Goal: Browse casually

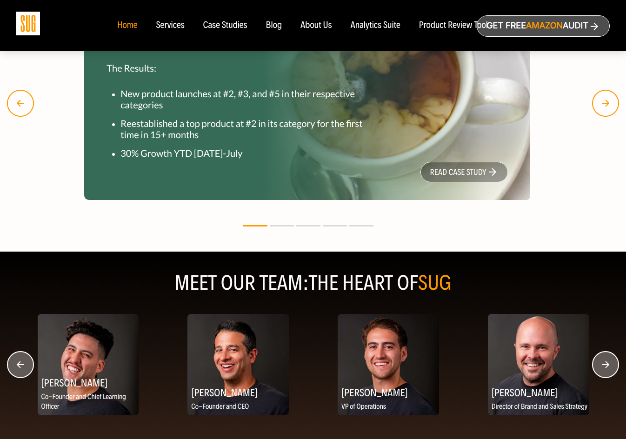
scroll to position [1110, 0]
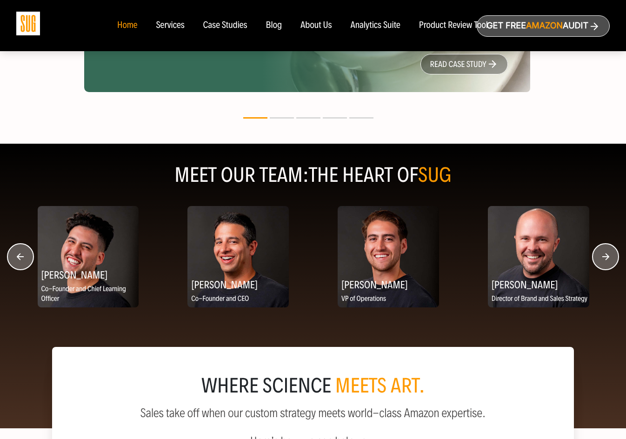
click at [607, 258] on icon "button" at bounding box center [605, 257] width 7 height 7
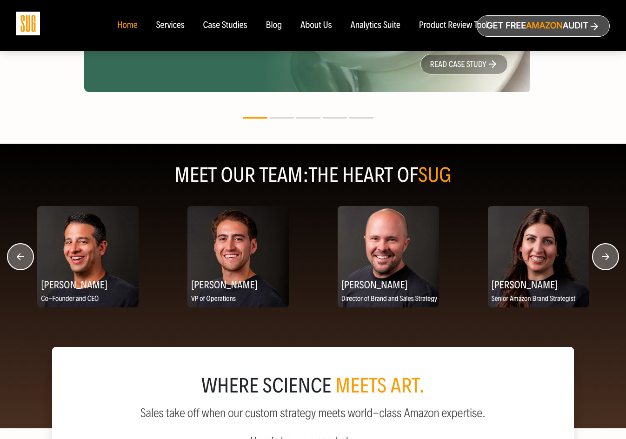
click at [607, 258] on icon "button" at bounding box center [605, 257] width 7 height 7
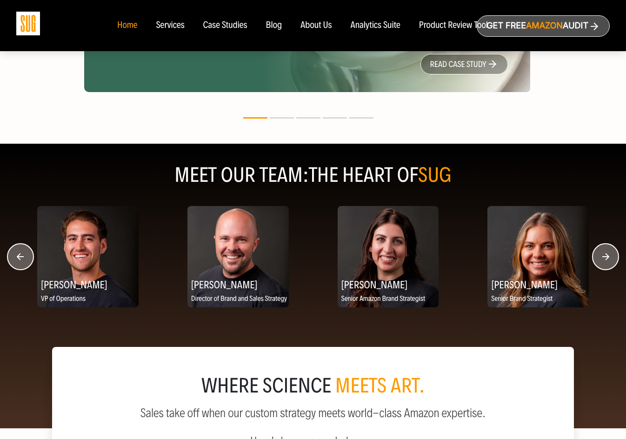
click at [607, 258] on icon "button" at bounding box center [605, 257] width 7 height 7
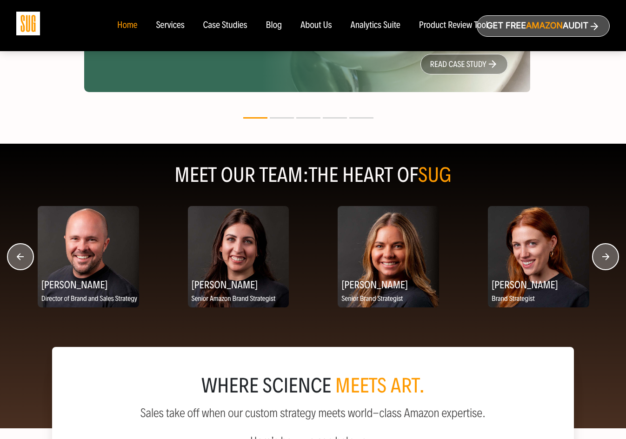
click at [607, 258] on icon "button" at bounding box center [605, 257] width 7 height 7
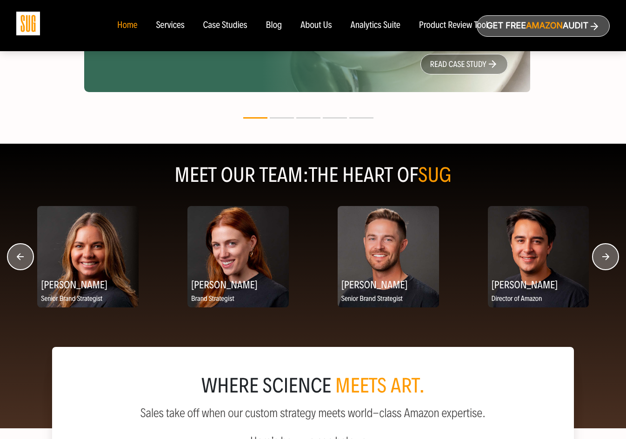
click at [607, 258] on icon "button" at bounding box center [605, 257] width 7 height 7
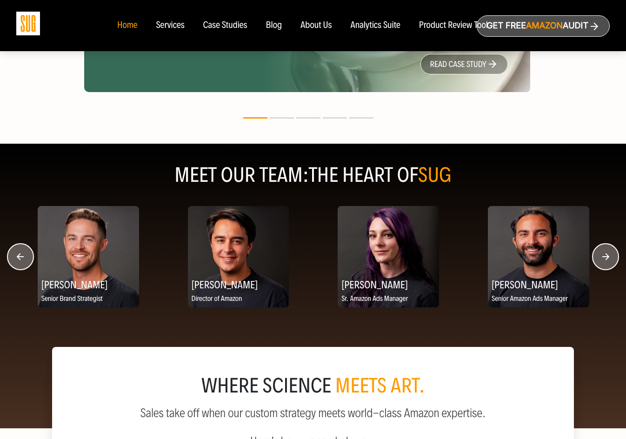
click at [607, 258] on icon "button" at bounding box center [605, 257] width 7 height 7
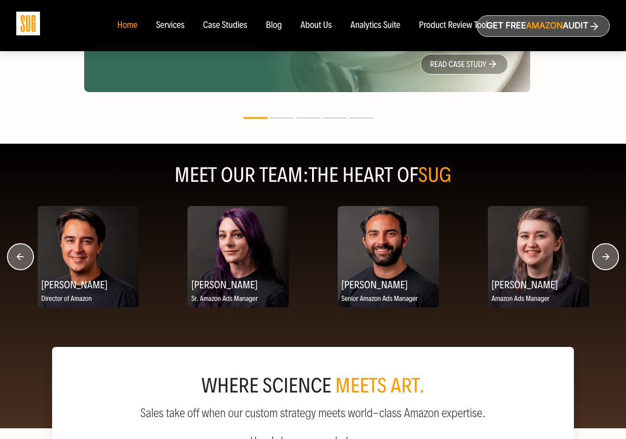
click at [607, 258] on icon "button" at bounding box center [605, 257] width 7 height 7
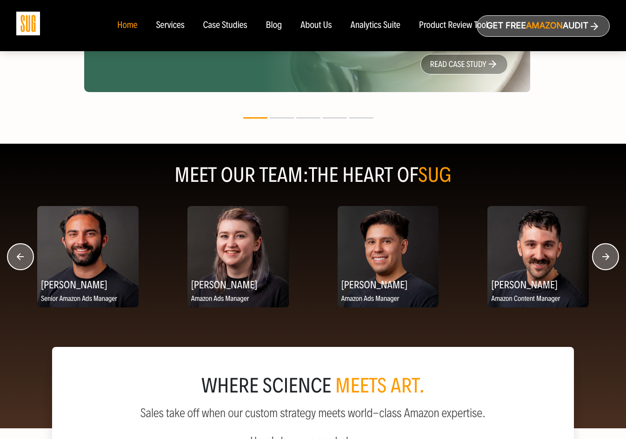
click at [607, 258] on icon "button" at bounding box center [605, 257] width 7 height 7
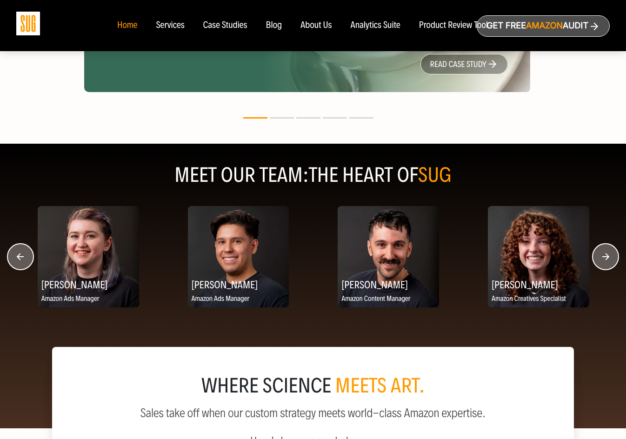
click at [607, 258] on icon "button" at bounding box center [605, 257] width 7 height 7
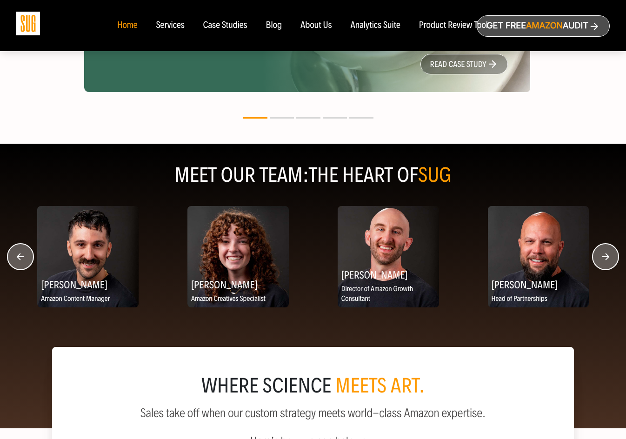
click at [607, 258] on icon "button" at bounding box center [605, 257] width 7 height 7
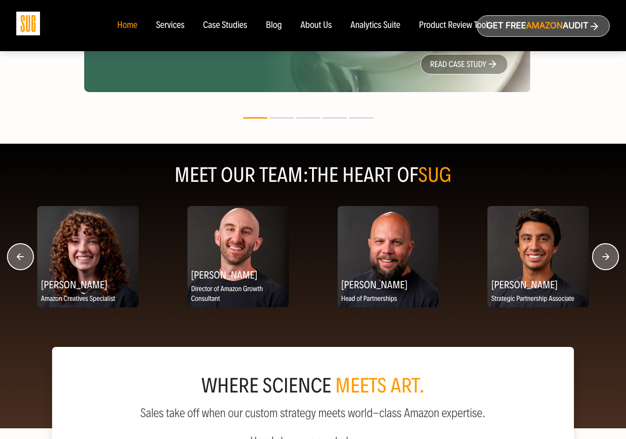
click at [607, 258] on icon "button" at bounding box center [605, 257] width 7 height 7
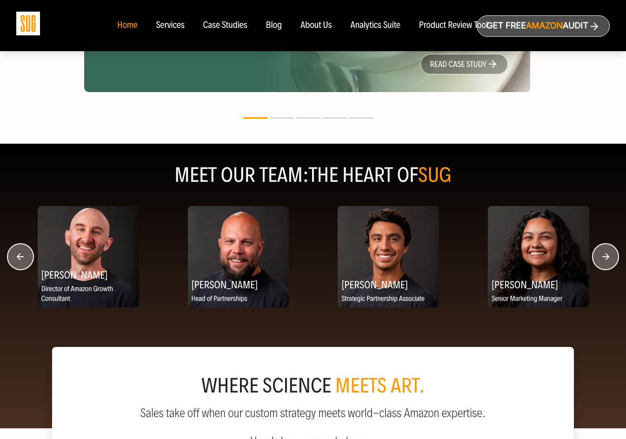
click at [607, 258] on icon "button" at bounding box center [605, 257] width 7 height 7
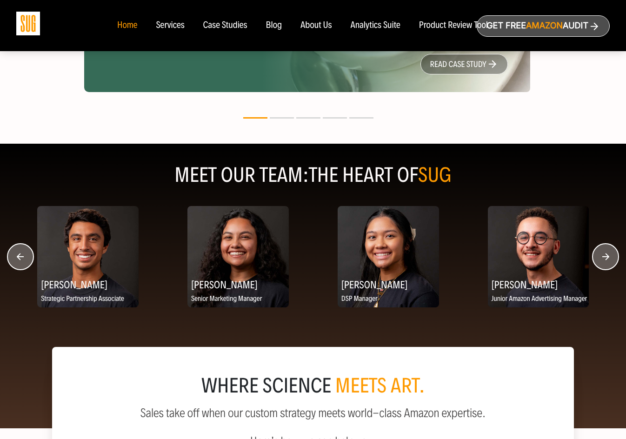
click at [607, 258] on icon "button" at bounding box center [605, 257] width 7 height 7
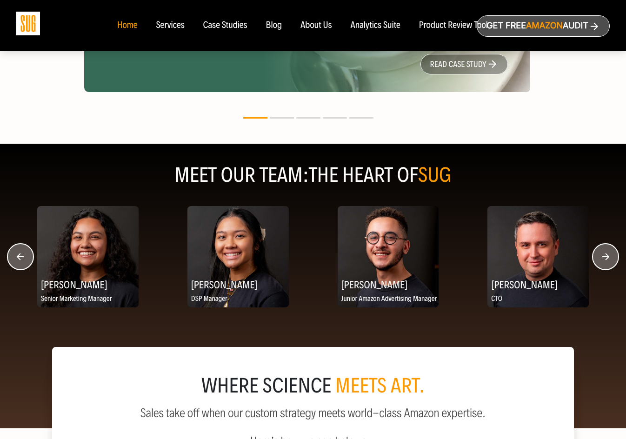
click at [607, 258] on icon "button" at bounding box center [605, 257] width 7 height 7
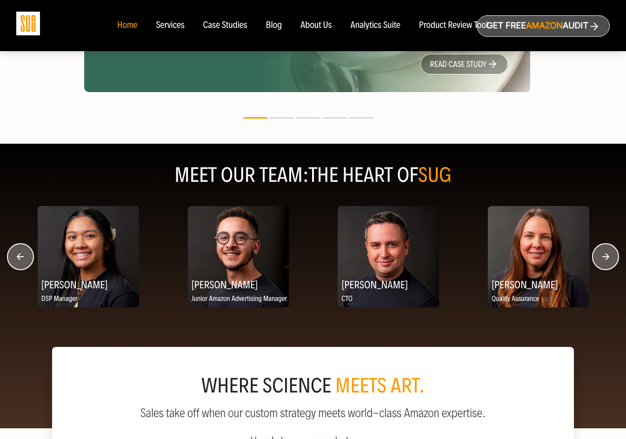
click at [607, 258] on icon "button" at bounding box center [605, 257] width 7 height 7
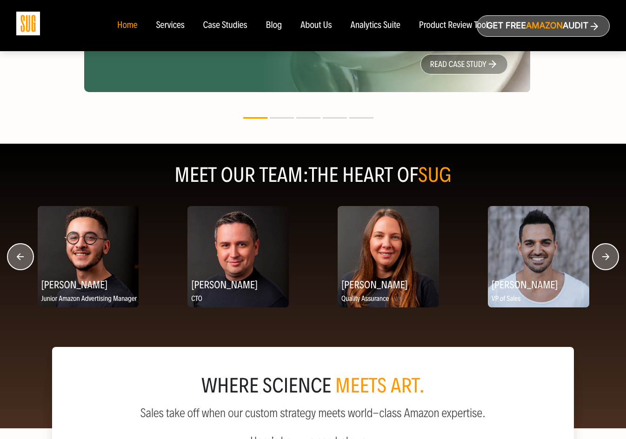
click at [607, 258] on icon "button" at bounding box center [605, 257] width 7 height 7
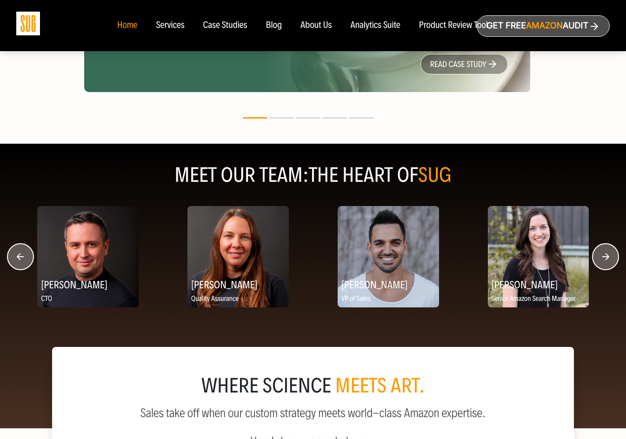
click at [607, 258] on icon "button" at bounding box center [605, 257] width 7 height 7
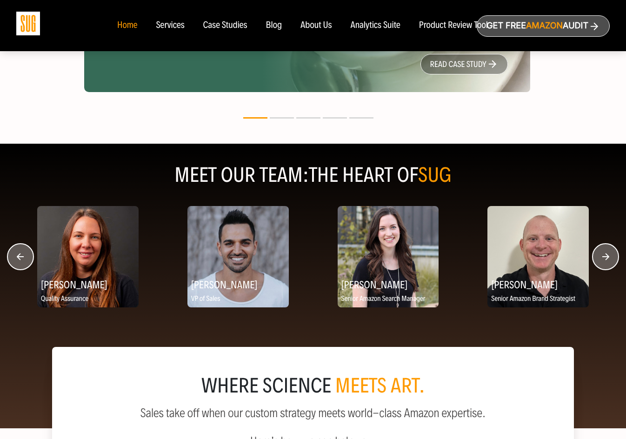
click at [607, 258] on icon "button" at bounding box center [605, 257] width 7 height 7
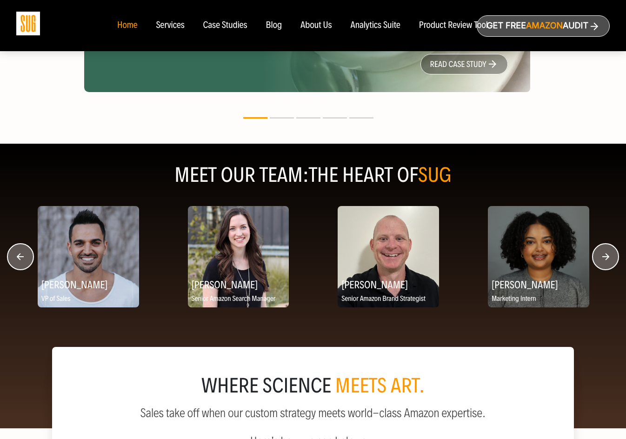
click at [607, 258] on icon "button" at bounding box center [605, 257] width 7 height 7
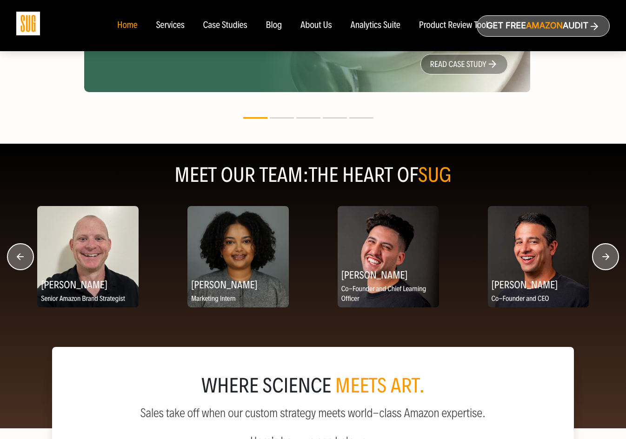
click at [607, 258] on icon "button" at bounding box center [605, 257] width 7 height 7
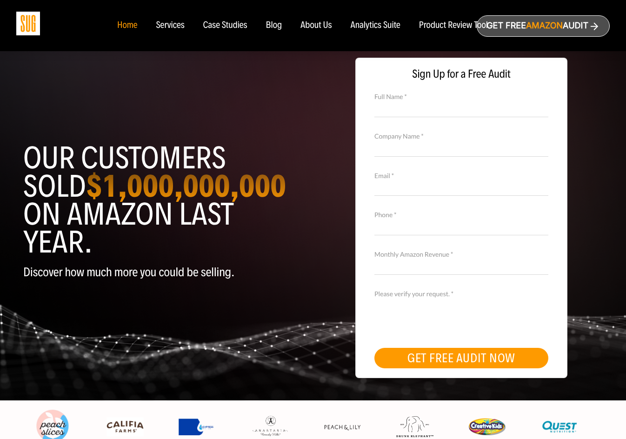
scroll to position [0, 0]
